Goal: Task Accomplishment & Management: Manage account settings

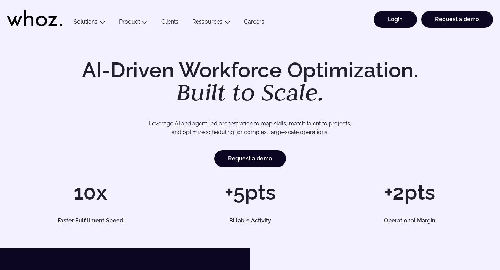
click at [398, 19] on link "Login" at bounding box center [395, 19] width 43 height 17
click at [380, 18] on link "Login" at bounding box center [395, 19] width 43 height 17
click at [382, 20] on link "Login" at bounding box center [395, 19] width 43 height 17
